Goal: Task Accomplishment & Management: Manage account settings

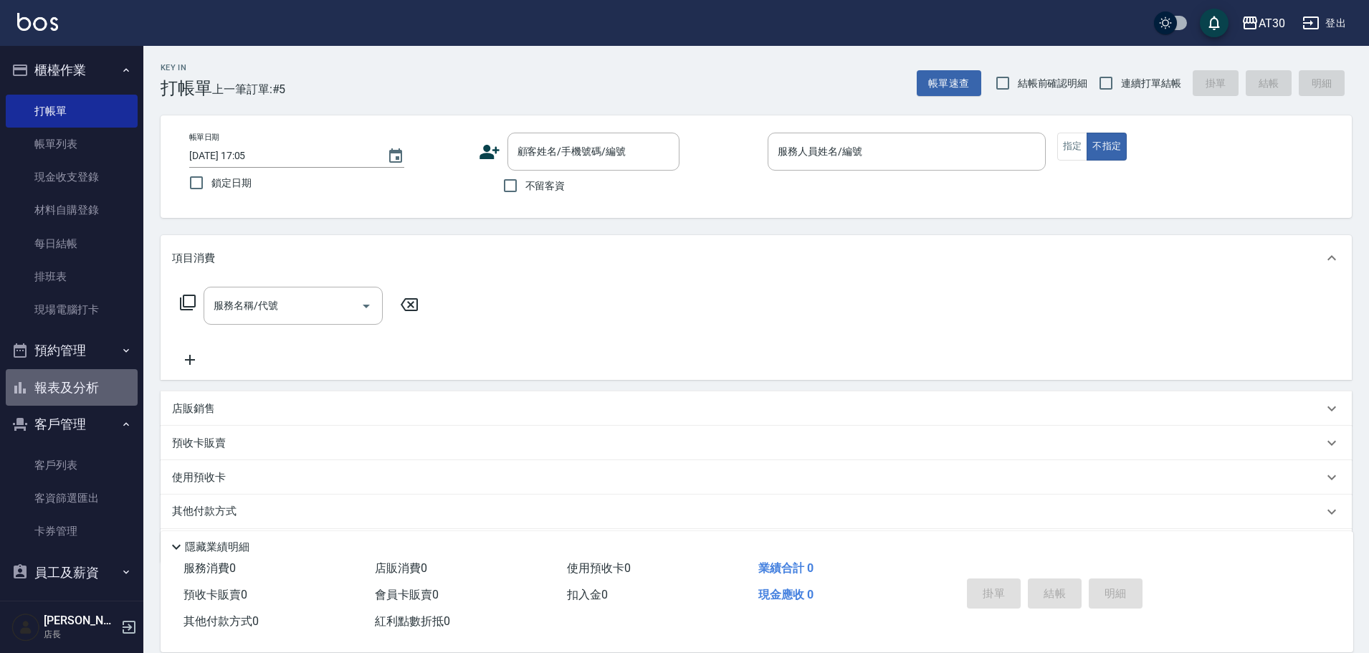
click at [73, 388] on button "報表及分析" at bounding box center [72, 387] width 132 height 37
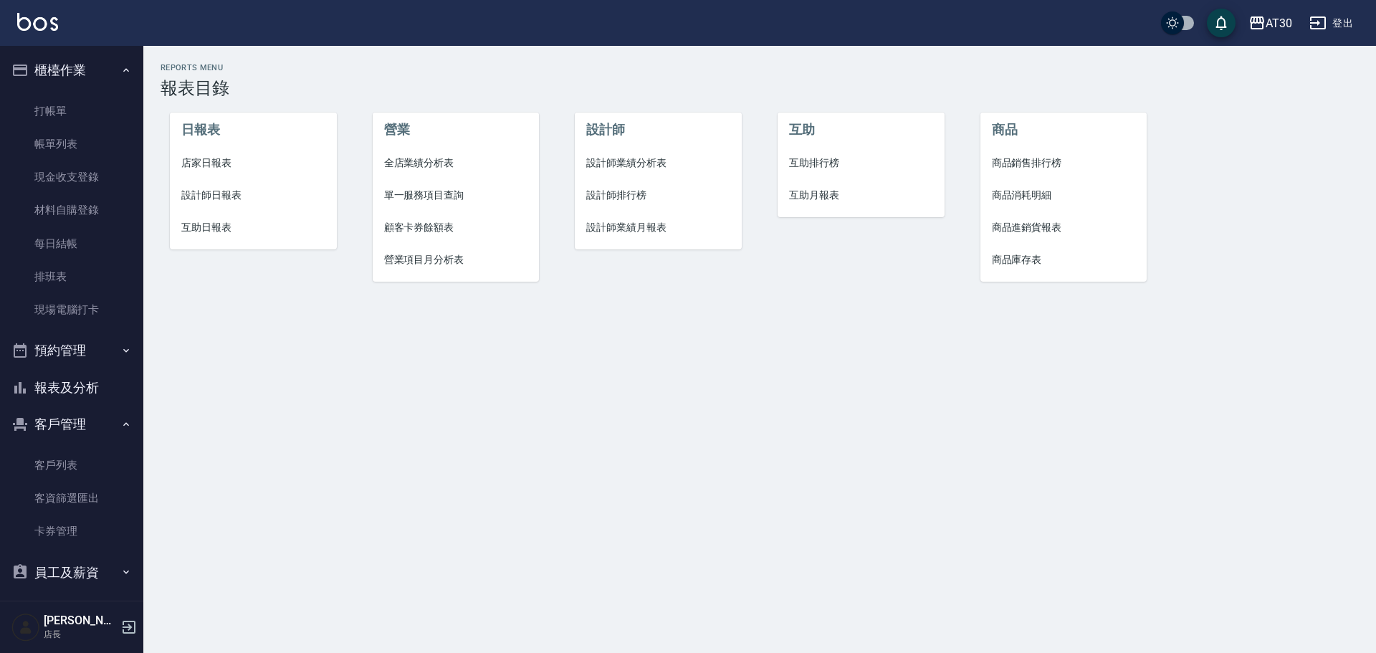
click at [205, 229] on span "互助日報表" at bounding box center [253, 227] width 144 height 15
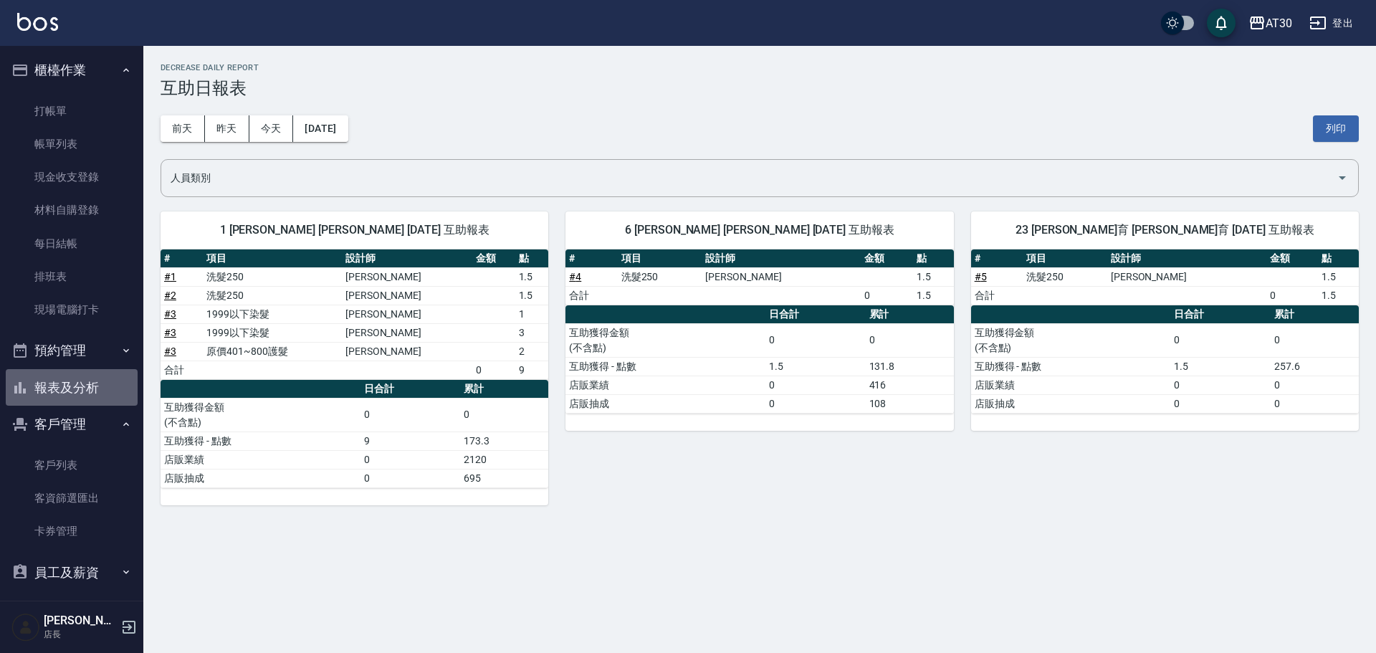
click at [95, 391] on button "報表及分析" at bounding box center [72, 387] width 132 height 37
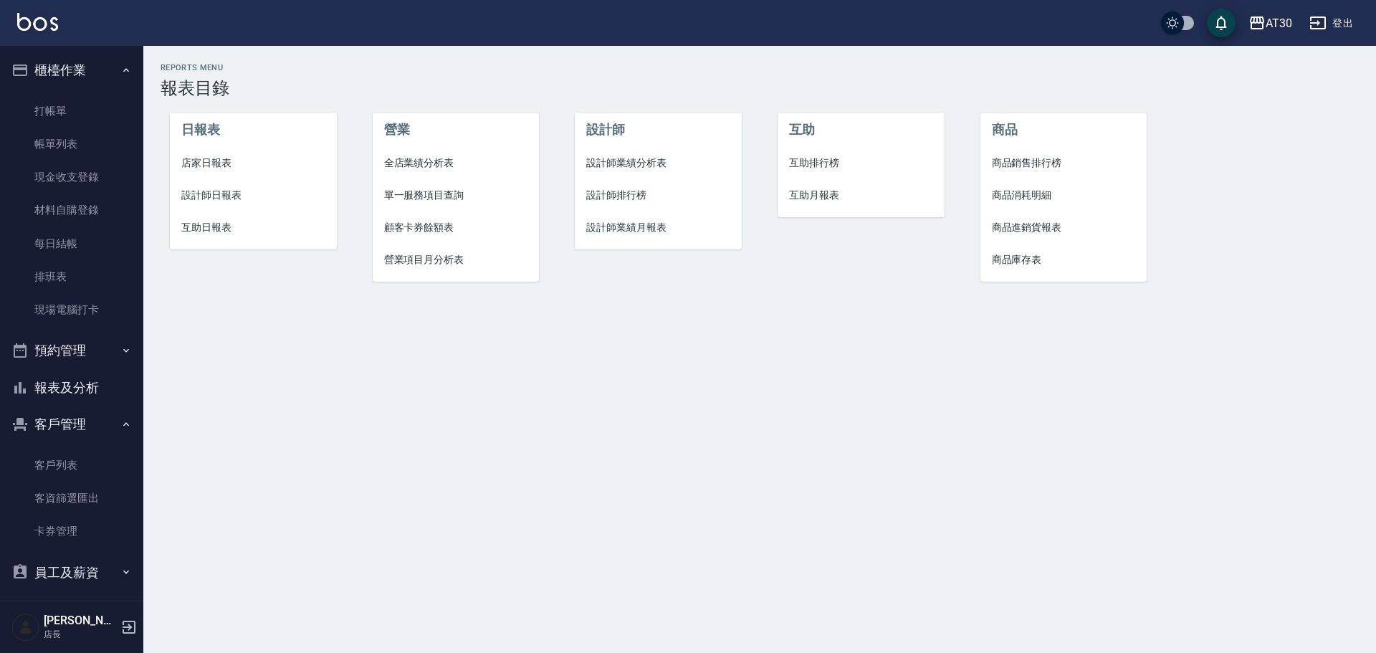
click at [819, 156] on span "互助排行榜" at bounding box center [861, 162] width 144 height 15
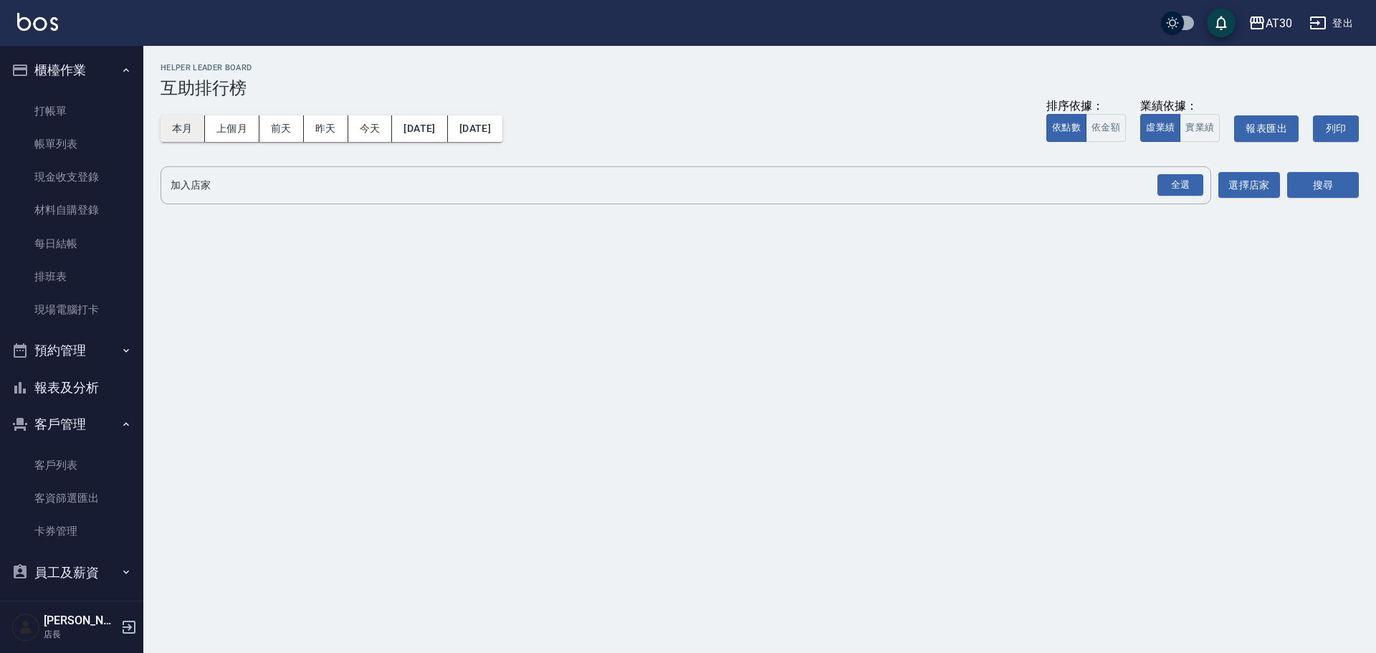
click at [183, 122] on button "本月" at bounding box center [183, 128] width 44 height 27
click at [1167, 186] on div "全選" at bounding box center [1180, 185] width 46 height 22
click at [1335, 187] on button "搜尋" at bounding box center [1323, 186] width 72 height 27
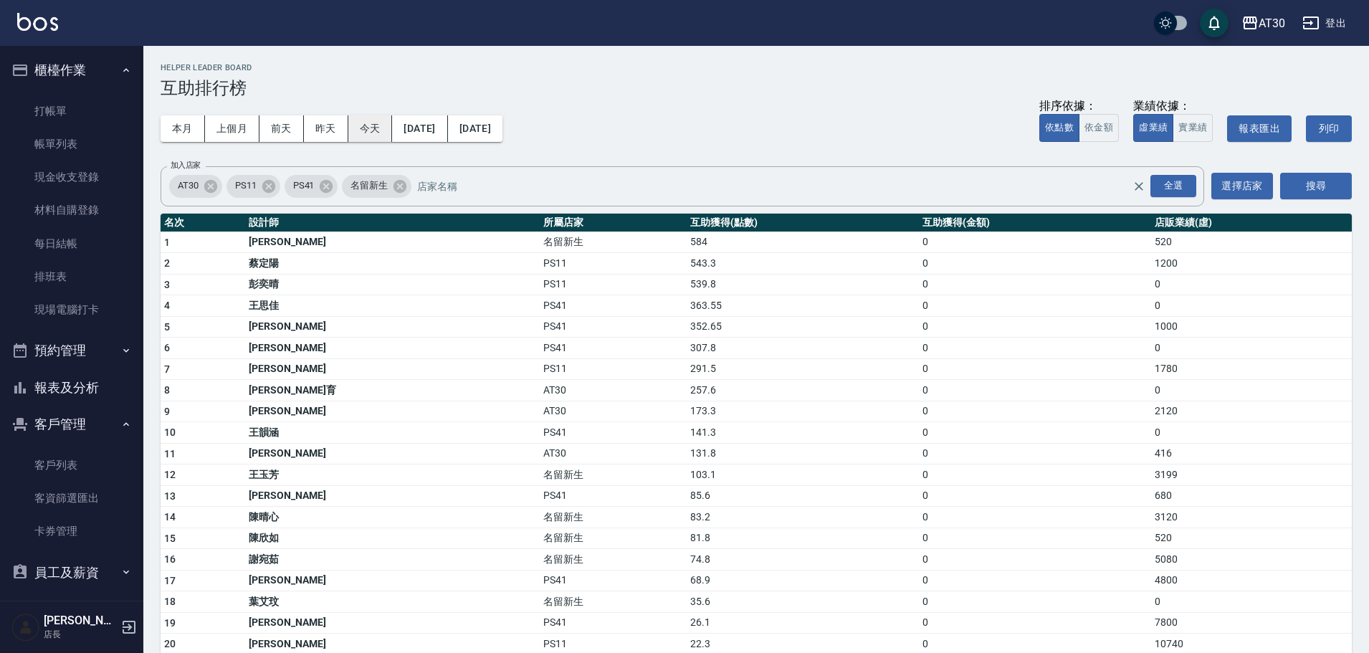
click at [354, 130] on button "今天" at bounding box center [370, 128] width 44 height 27
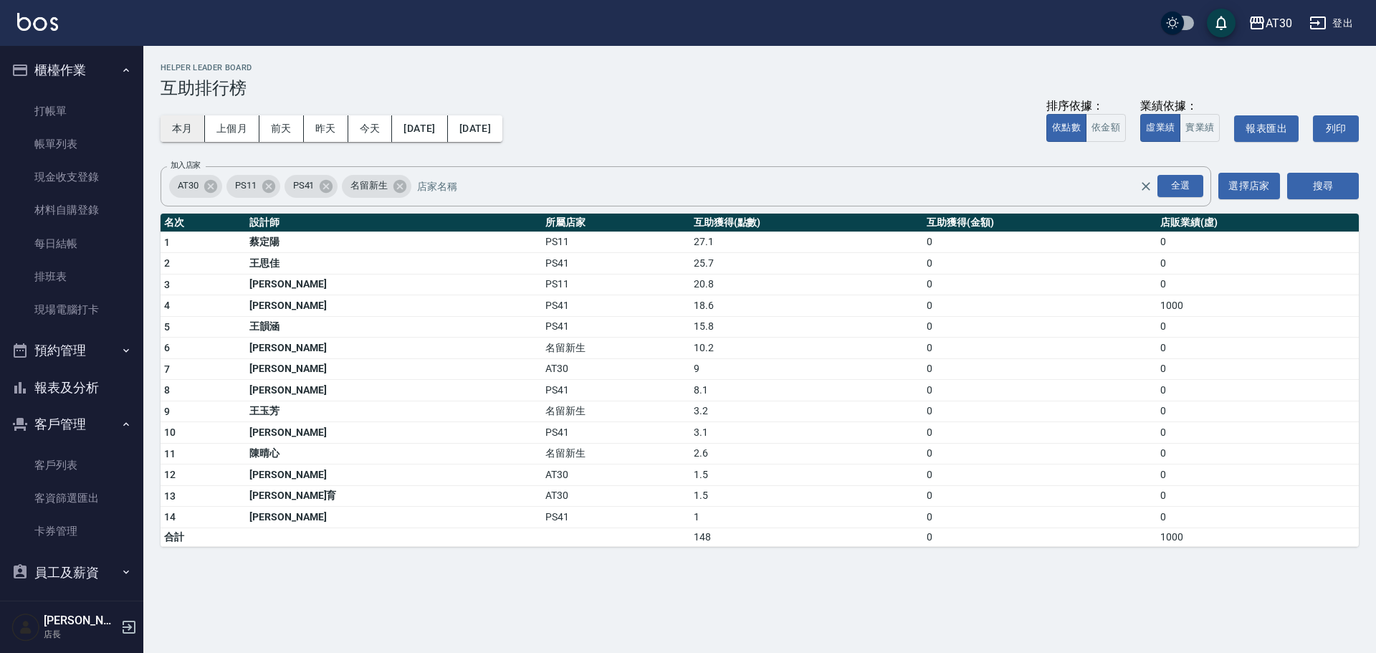
click at [203, 128] on button "本月" at bounding box center [183, 128] width 44 height 27
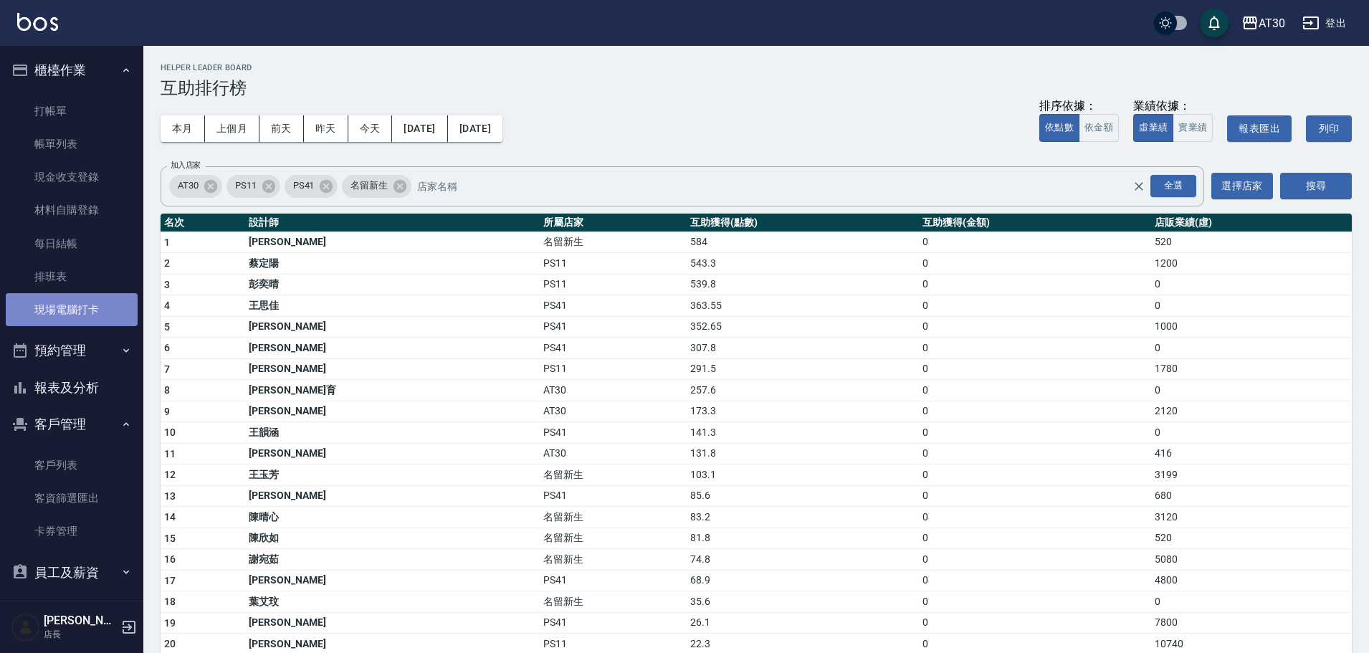
click at [72, 305] on link "現場電腦打卡" at bounding box center [72, 309] width 132 height 33
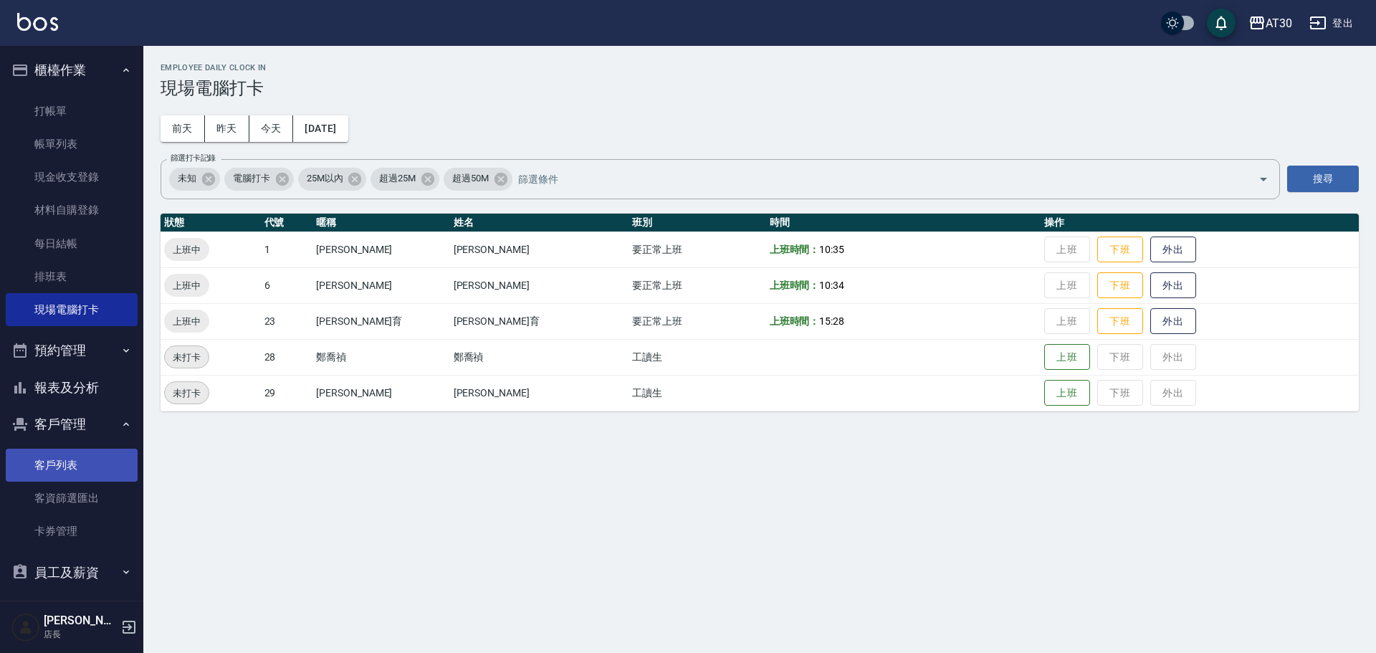
drag, startPoint x: 82, startPoint y: 460, endPoint x: 91, endPoint y: 451, distance: 13.2
click at [82, 460] on link "客戶列表" at bounding box center [72, 465] width 132 height 33
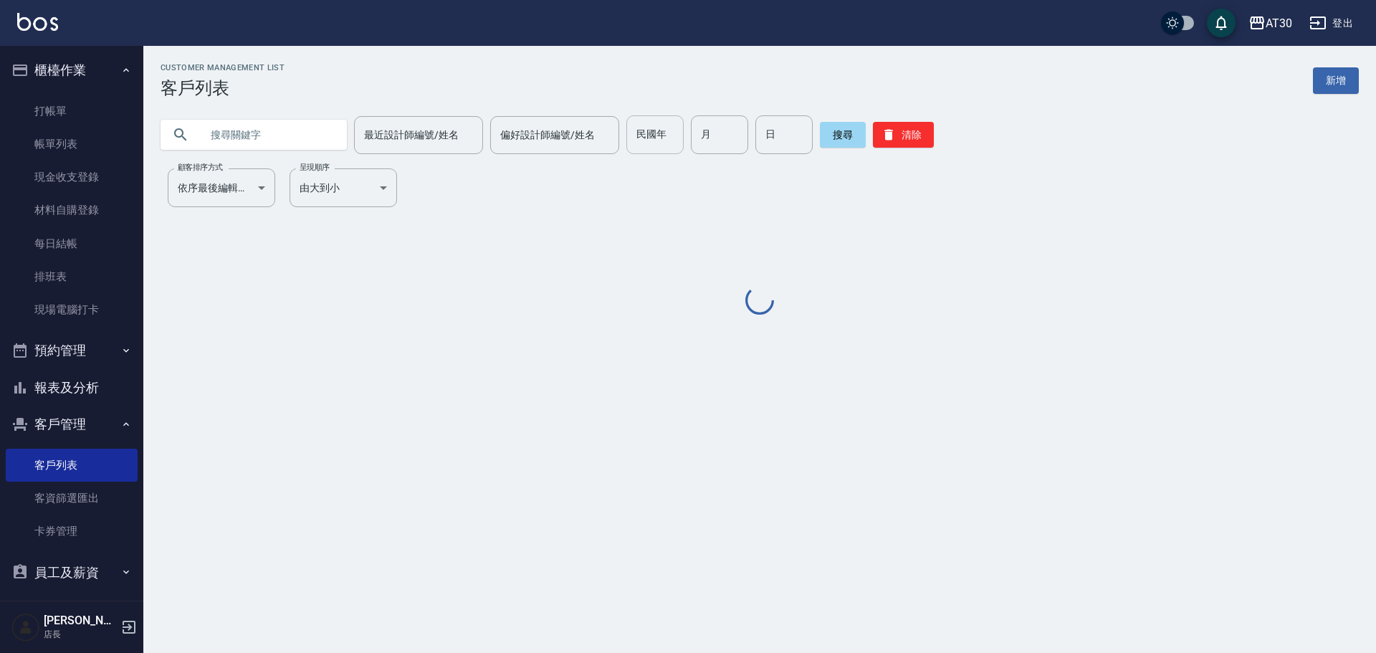
click at [654, 144] on input "民國年" at bounding box center [654, 134] width 57 height 39
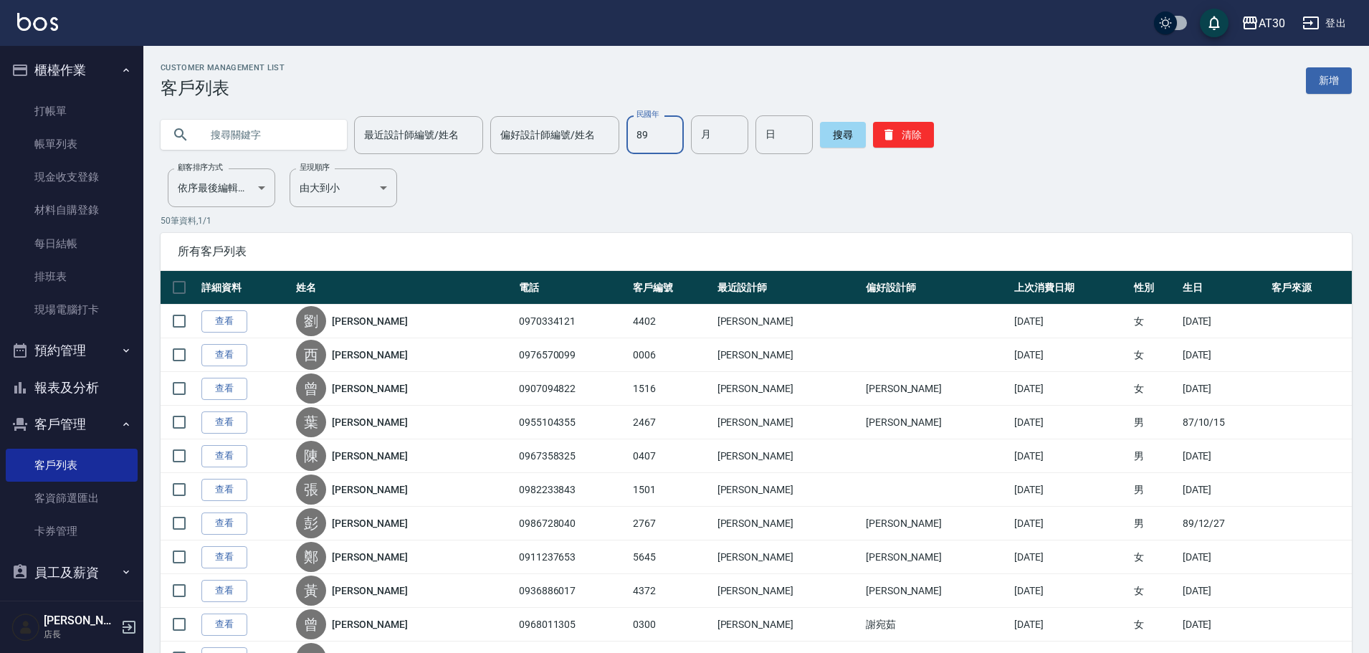
type input "89"
type input "06"
type input "27"
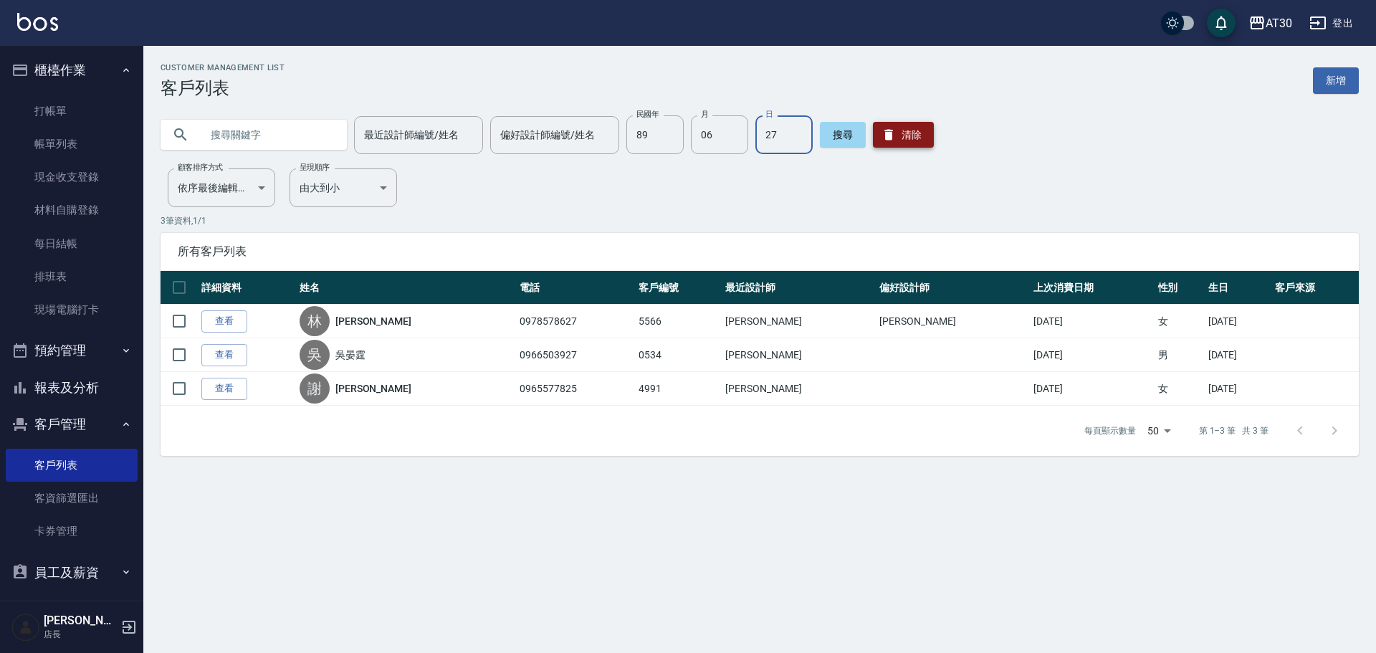
click at [881, 139] on icon "button" at bounding box center [888, 135] width 14 height 14
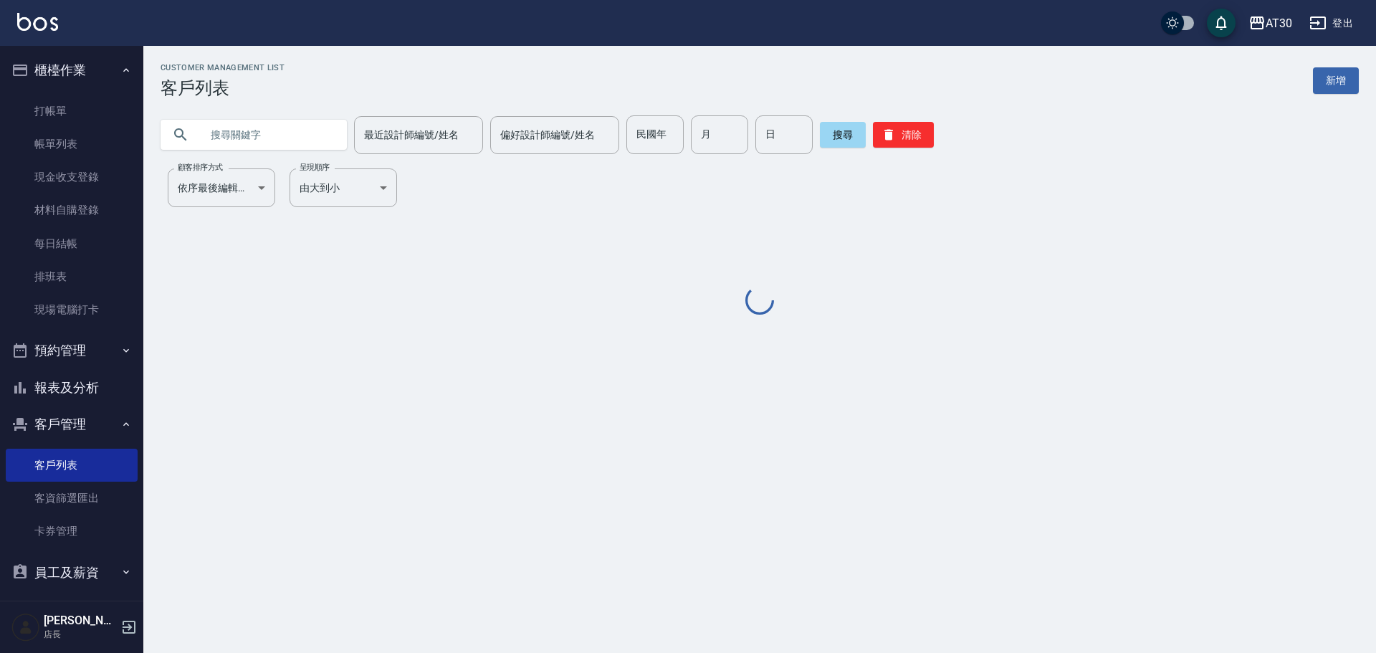
click at [277, 135] on input "text" at bounding box center [268, 134] width 135 height 39
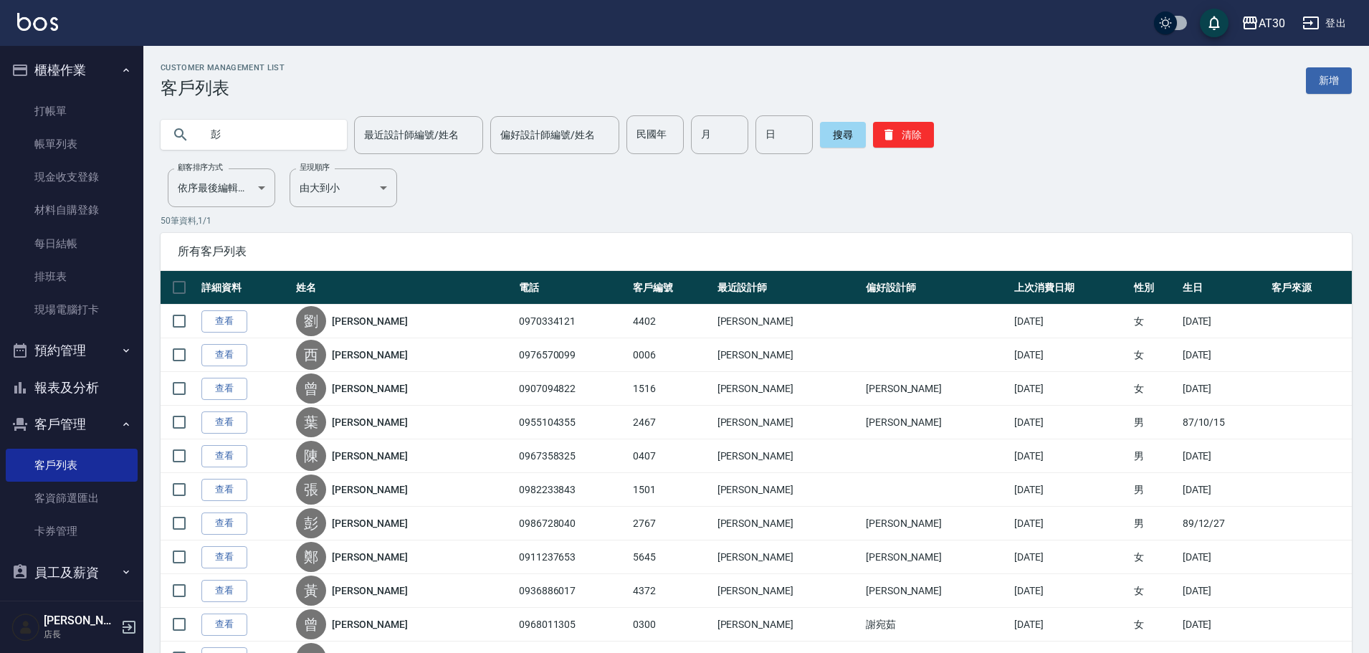
type input "彭"
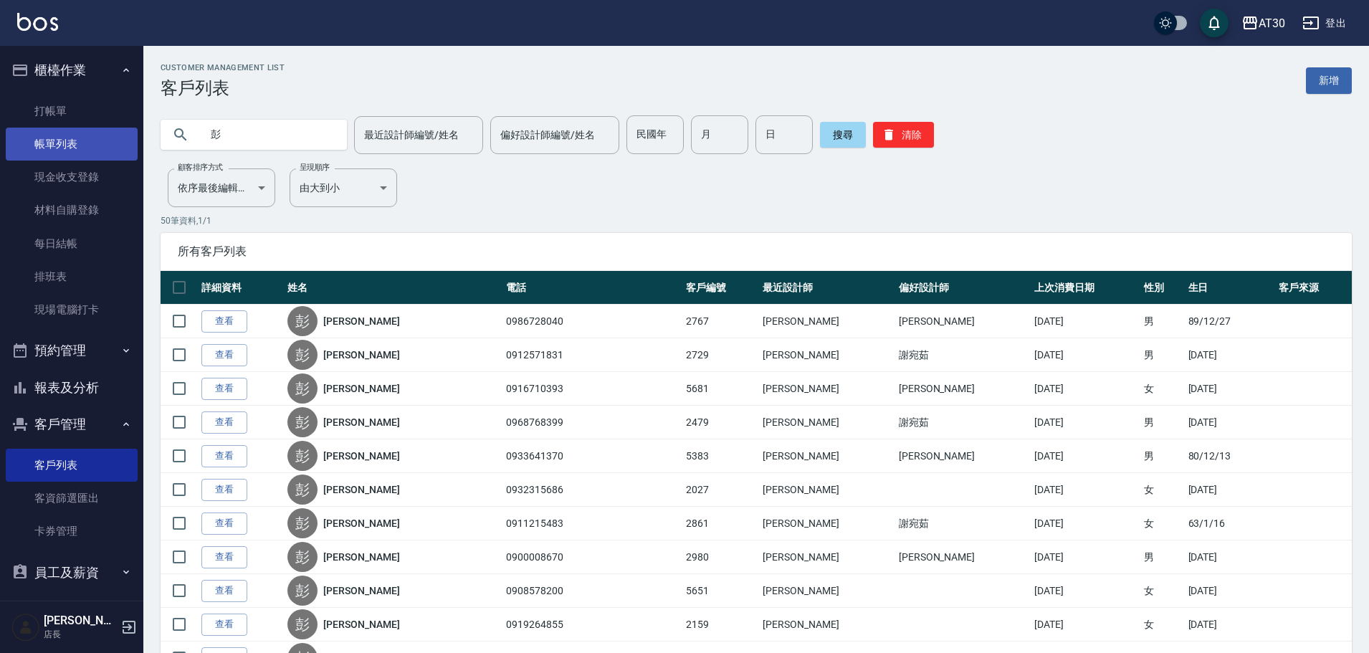
drag, startPoint x: 272, startPoint y: 131, endPoint x: 85, endPoint y: 159, distance: 189.1
click at [664, 148] on input "民國年" at bounding box center [654, 134] width 57 height 39
type input "76"
type input "07"
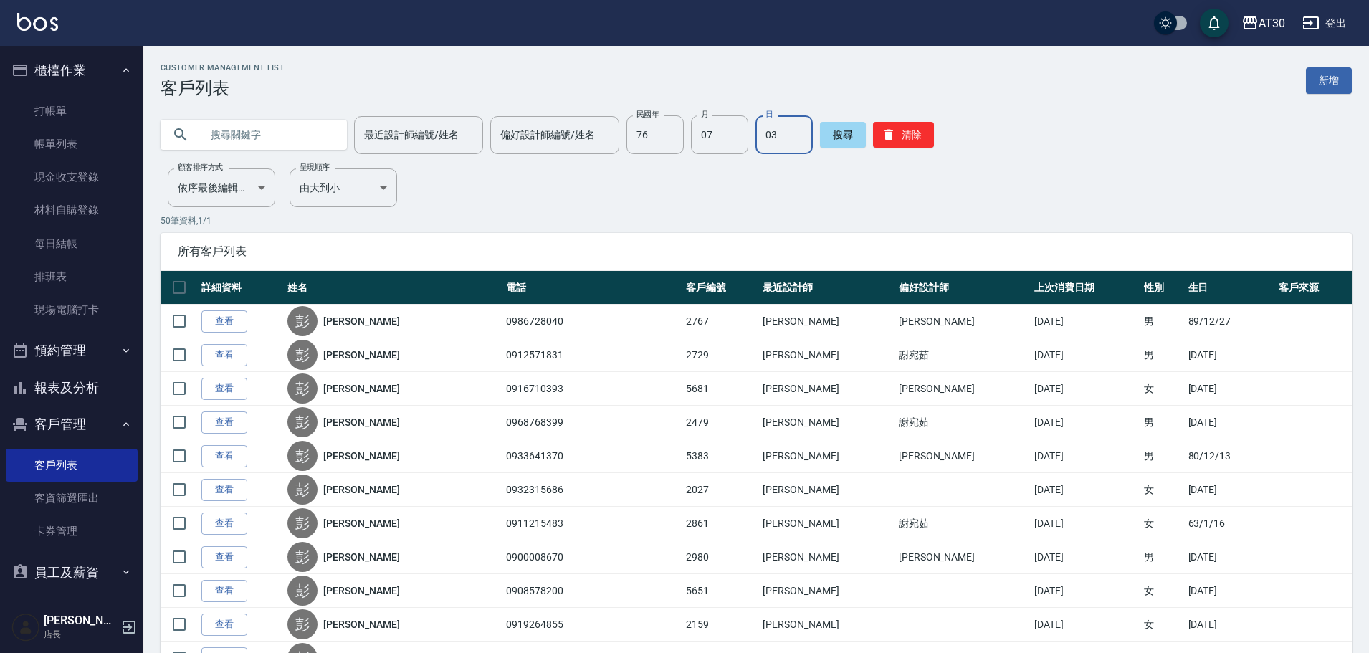
type input "03"
